Goal: Transaction & Acquisition: Purchase product/service

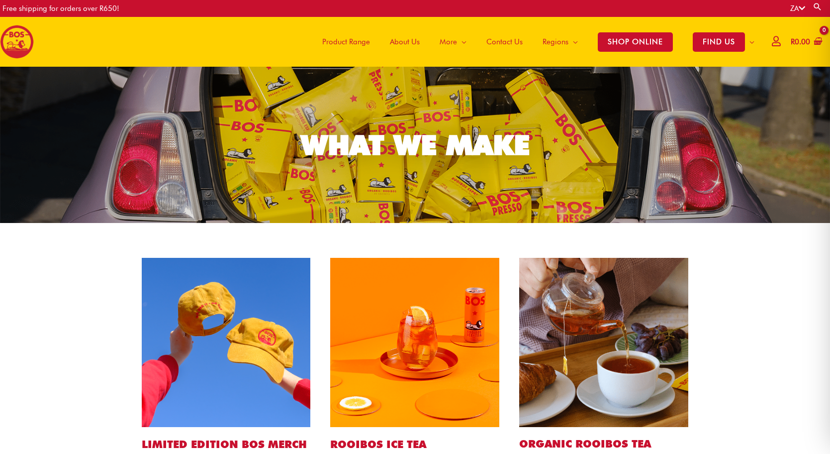
click at [360, 44] on span "Product Range" at bounding box center [346, 42] width 48 height 30
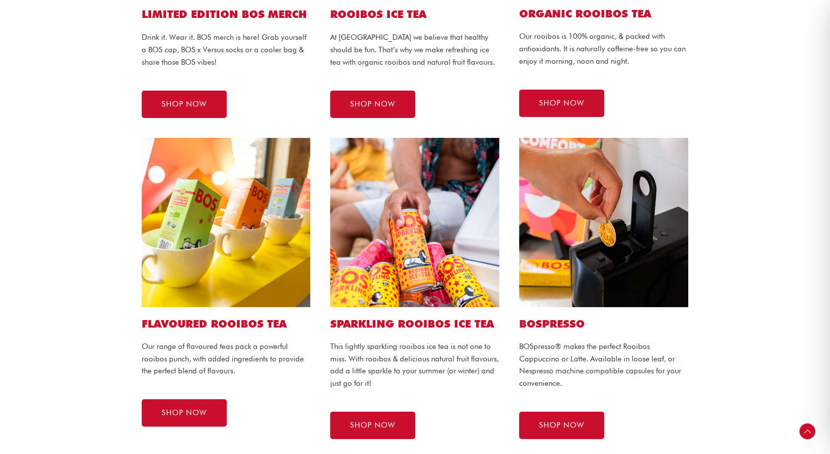
scroll to position [514, 0]
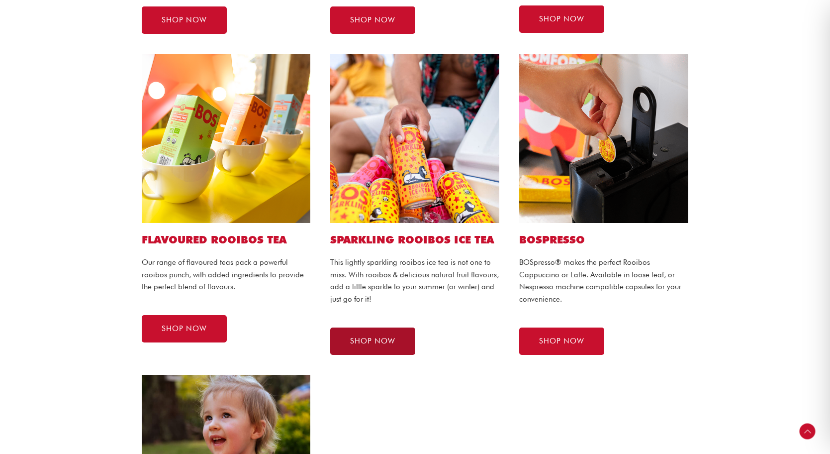
click at [403, 342] on link "SHOP NOW" at bounding box center [372, 340] width 85 height 27
click at [367, 342] on span "SHOP NOW" at bounding box center [372, 340] width 45 height 7
click at [376, 343] on span "SHOP NOW" at bounding box center [372, 340] width 45 height 7
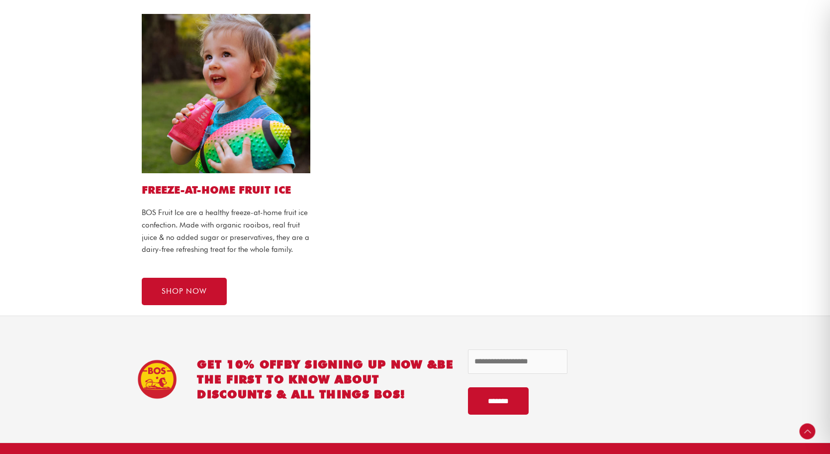
scroll to position [1065, 0]
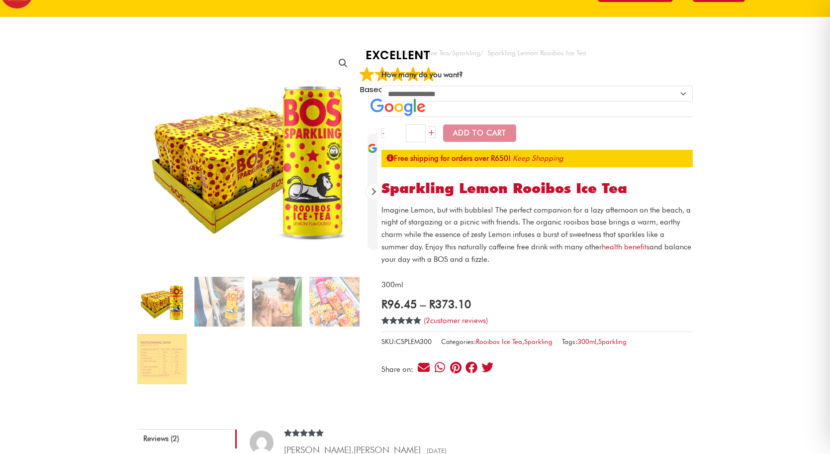
scroll to position [73, 0]
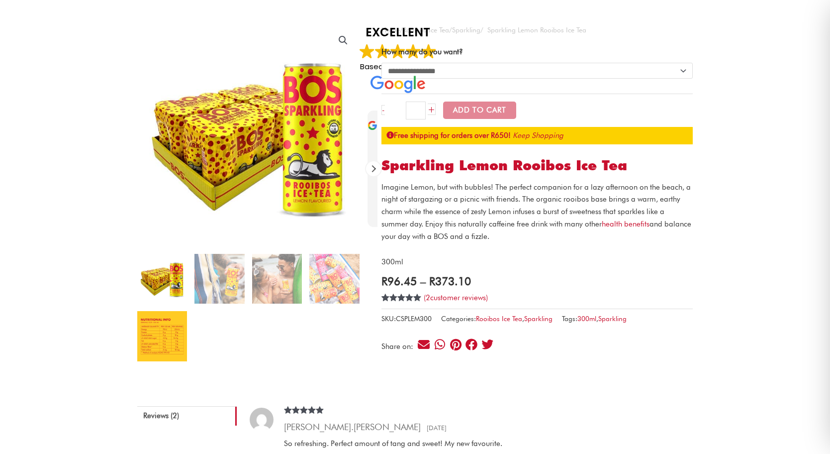
click at [178, 329] on img at bounding box center [162, 336] width 50 height 50
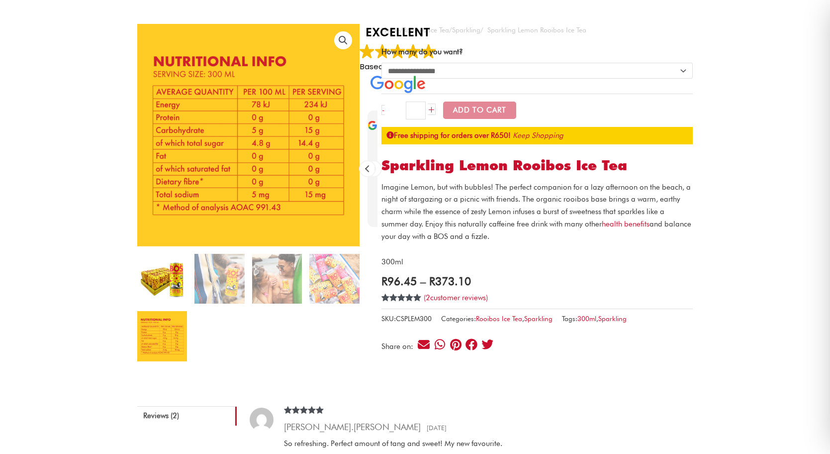
click at [156, 274] on img at bounding box center [162, 279] width 50 height 50
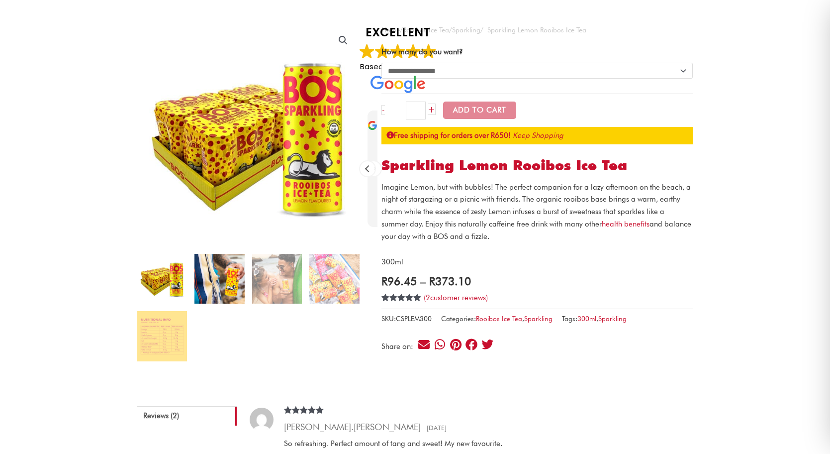
click at [235, 275] on img at bounding box center [219, 279] width 50 height 50
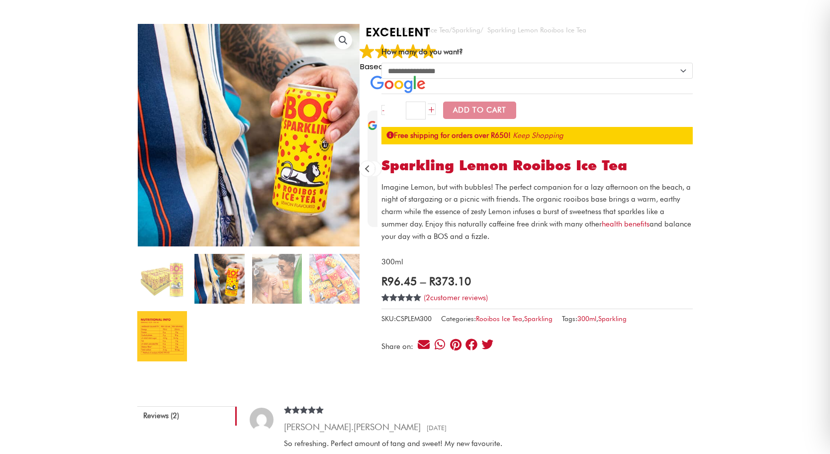
click at [173, 331] on img at bounding box center [162, 336] width 50 height 50
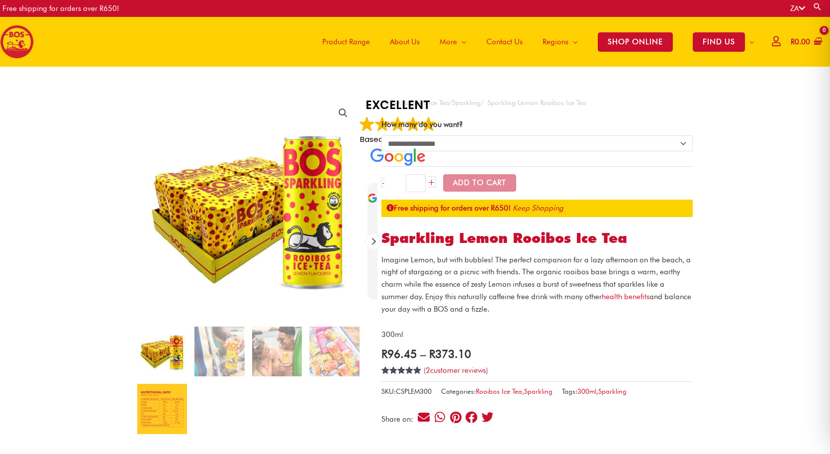
click at [163, 413] on img at bounding box center [162, 408] width 50 height 50
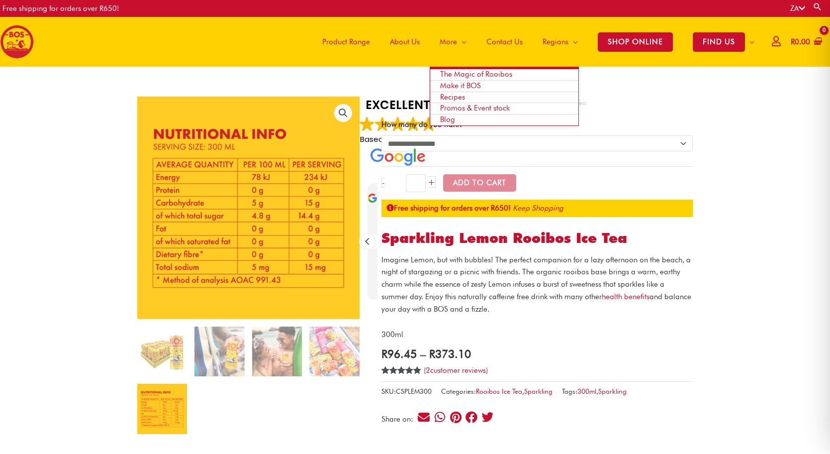
click at [479, 97] on link "Recipes" at bounding box center [504, 97] width 148 height 11
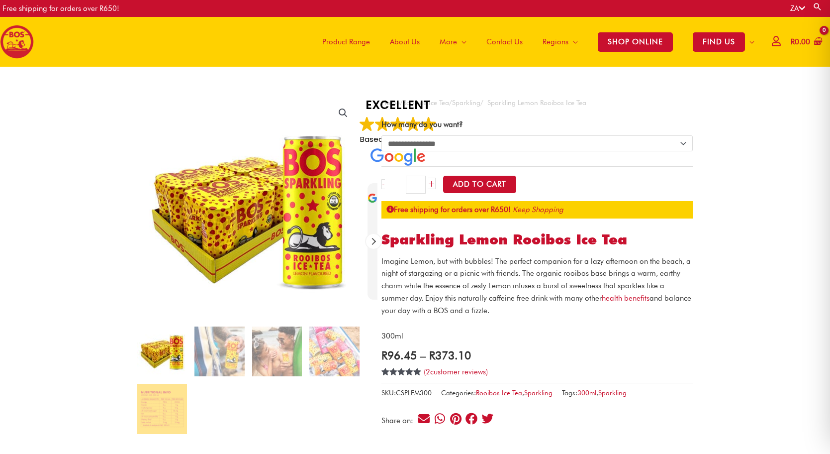
click at [506, 144] on select "**********" at bounding box center [536, 143] width 311 height 16
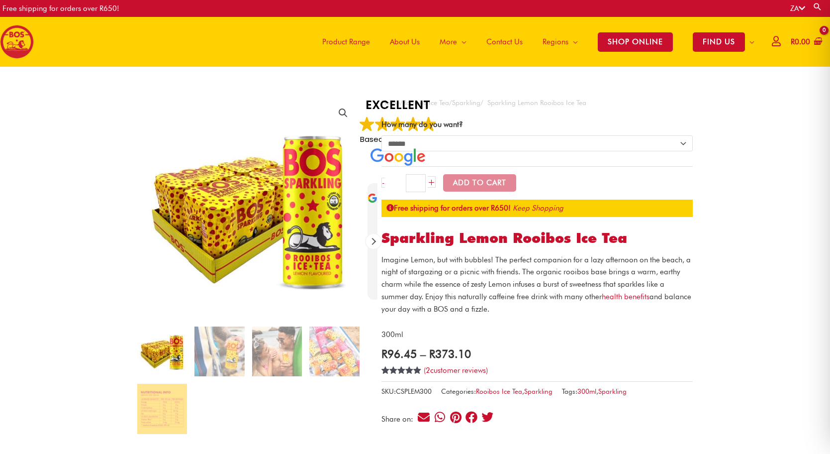
click at [381, 135] on select "**********" at bounding box center [536, 143] width 311 height 16
select select "******"
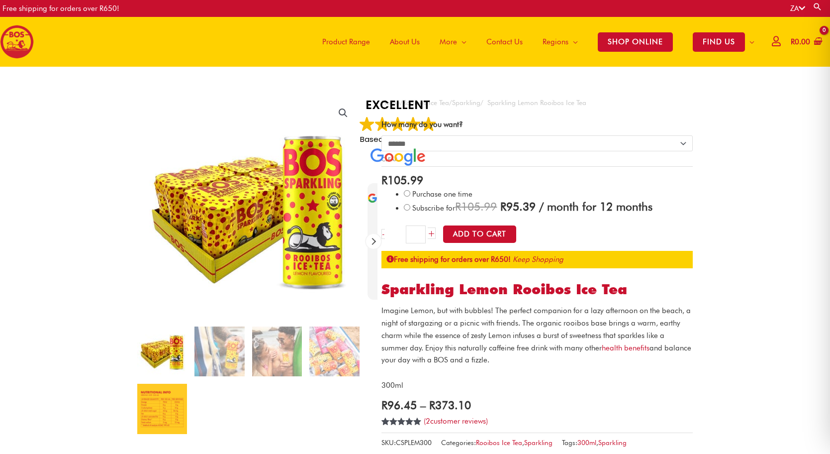
click at [181, 385] on img at bounding box center [162, 408] width 50 height 50
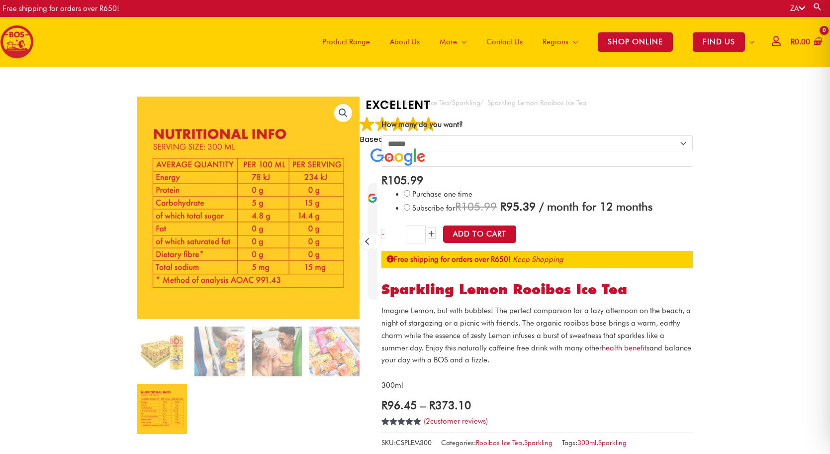
click at [352, 36] on span "Product Range" at bounding box center [346, 42] width 48 height 30
